Goal: Information Seeking & Learning: Learn about a topic

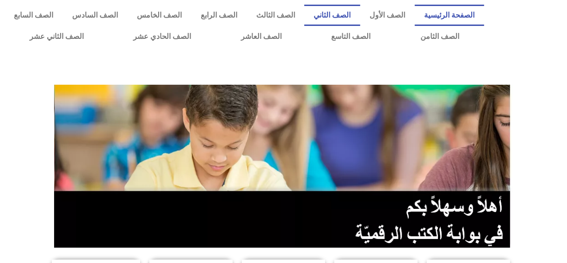
click at [358, 18] on link "الصف الثاني" at bounding box center [332, 15] width 56 height 21
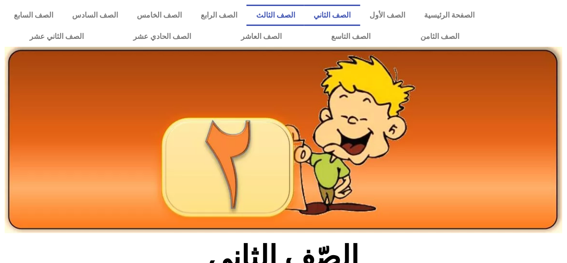
click at [304, 15] on link "الصف الثالث" at bounding box center [275, 15] width 58 height 21
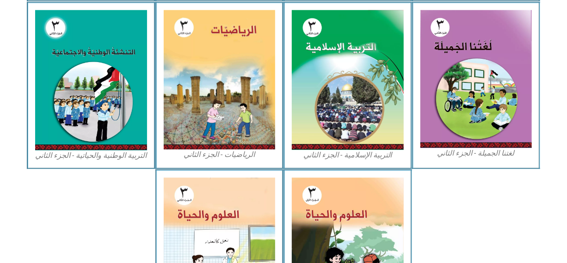
scroll to position [453, 0]
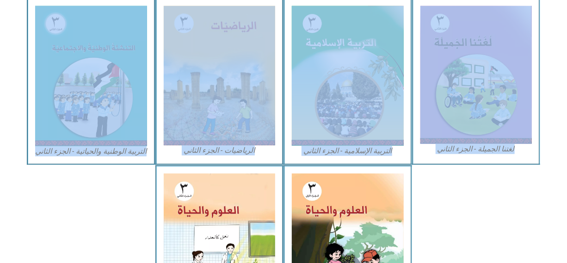
drag, startPoint x: 555, startPoint y: 180, endPoint x: 553, endPoint y: 127, distance: 53.7
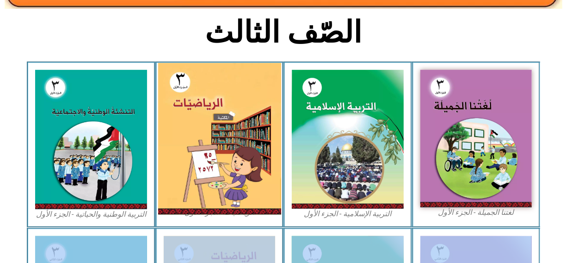
click at [194, 142] on img at bounding box center [219, 139] width 123 height 152
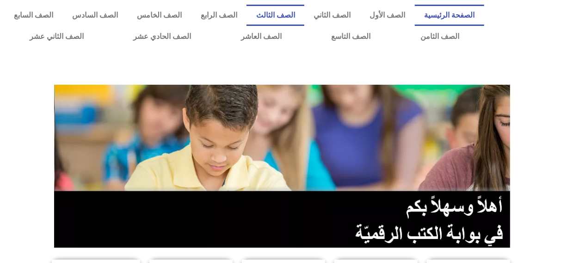
click at [296, 6] on link "الصف الثالث" at bounding box center [275, 15] width 58 height 21
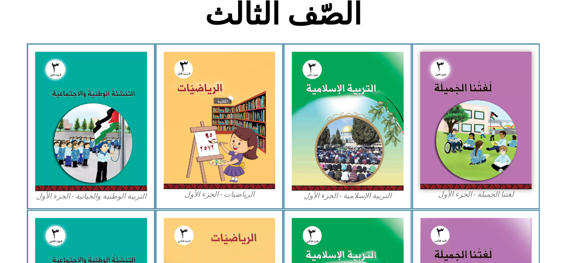
scroll to position [245, 0]
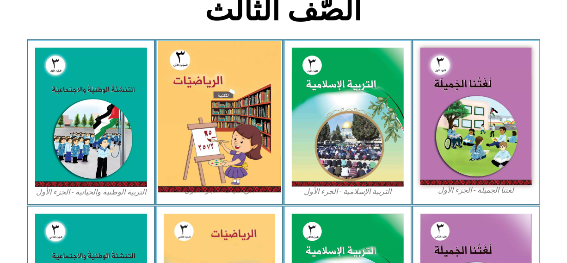
click at [192, 133] on img at bounding box center [219, 117] width 123 height 152
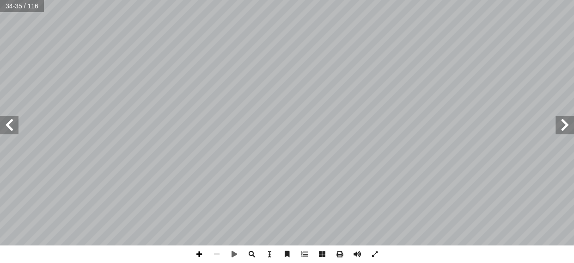
click at [196, 254] on span at bounding box center [200, 254] width 18 height 18
